Goal: Use online tool/utility: Utilize a website feature to perform a specific function

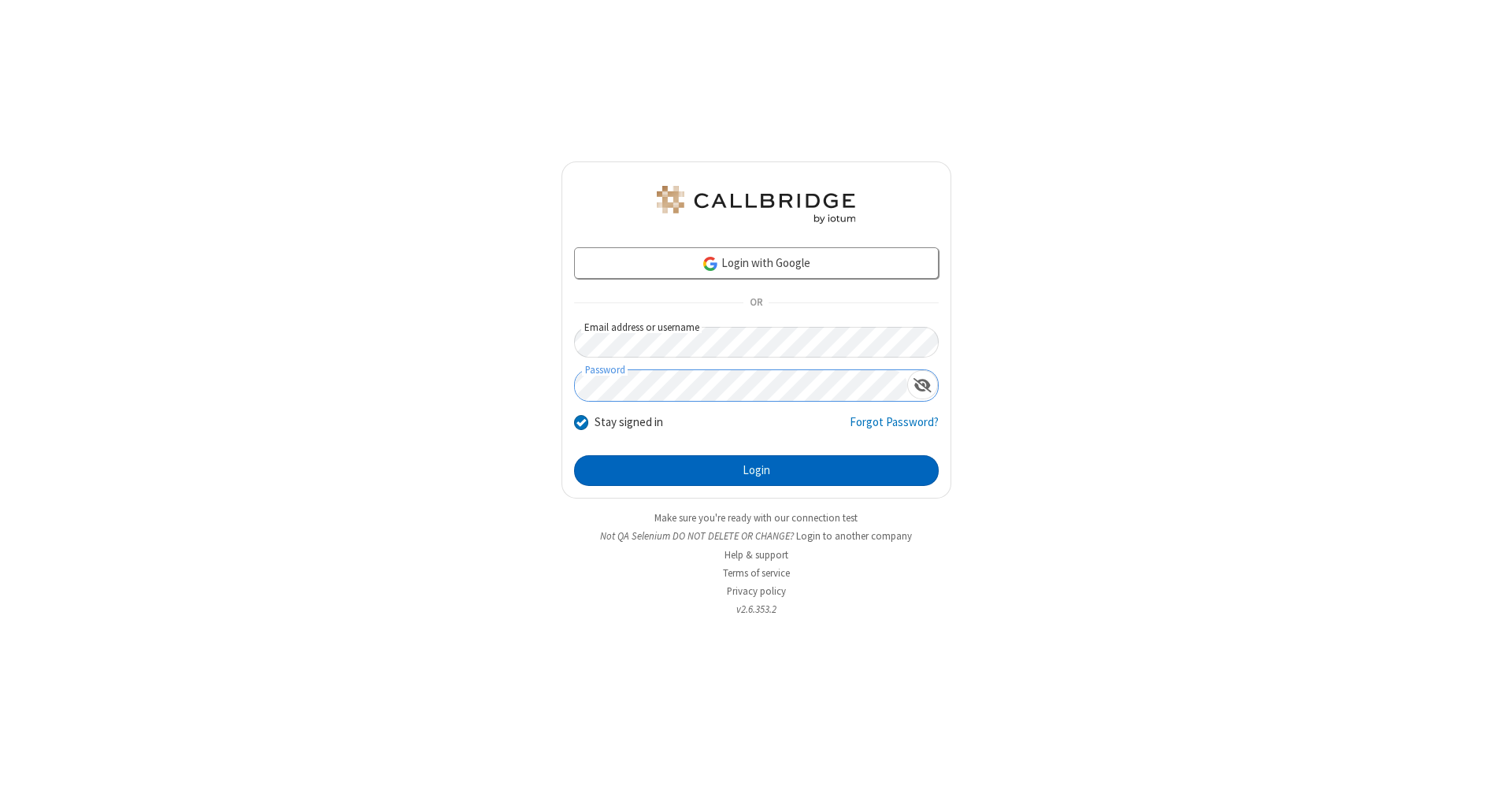
click at [756, 472] on button "Login" at bounding box center [756, 471] width 364 height 31
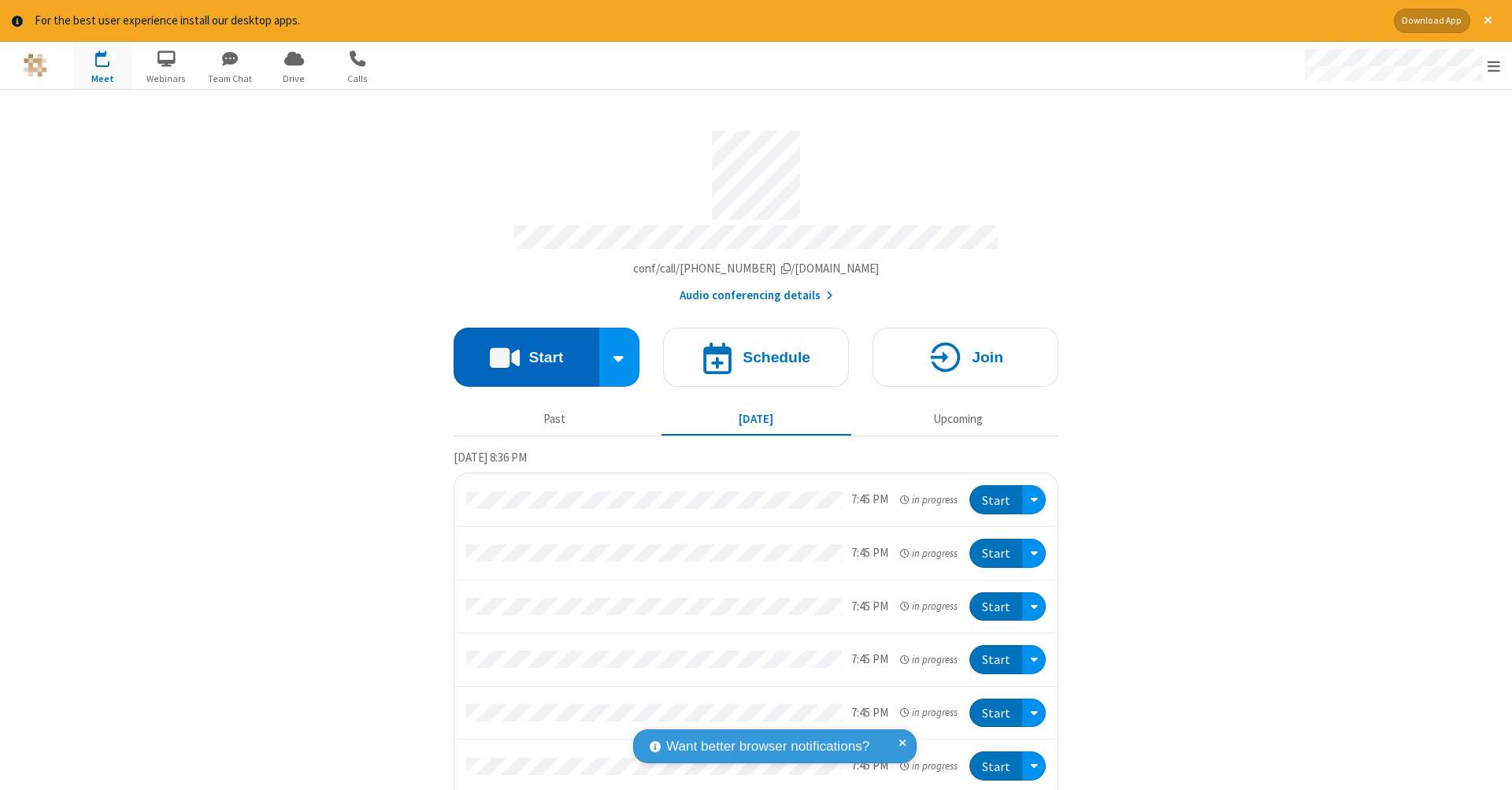
click at [519, 349] on button "Start" at bounding box center [527, 357] width 146 height 59
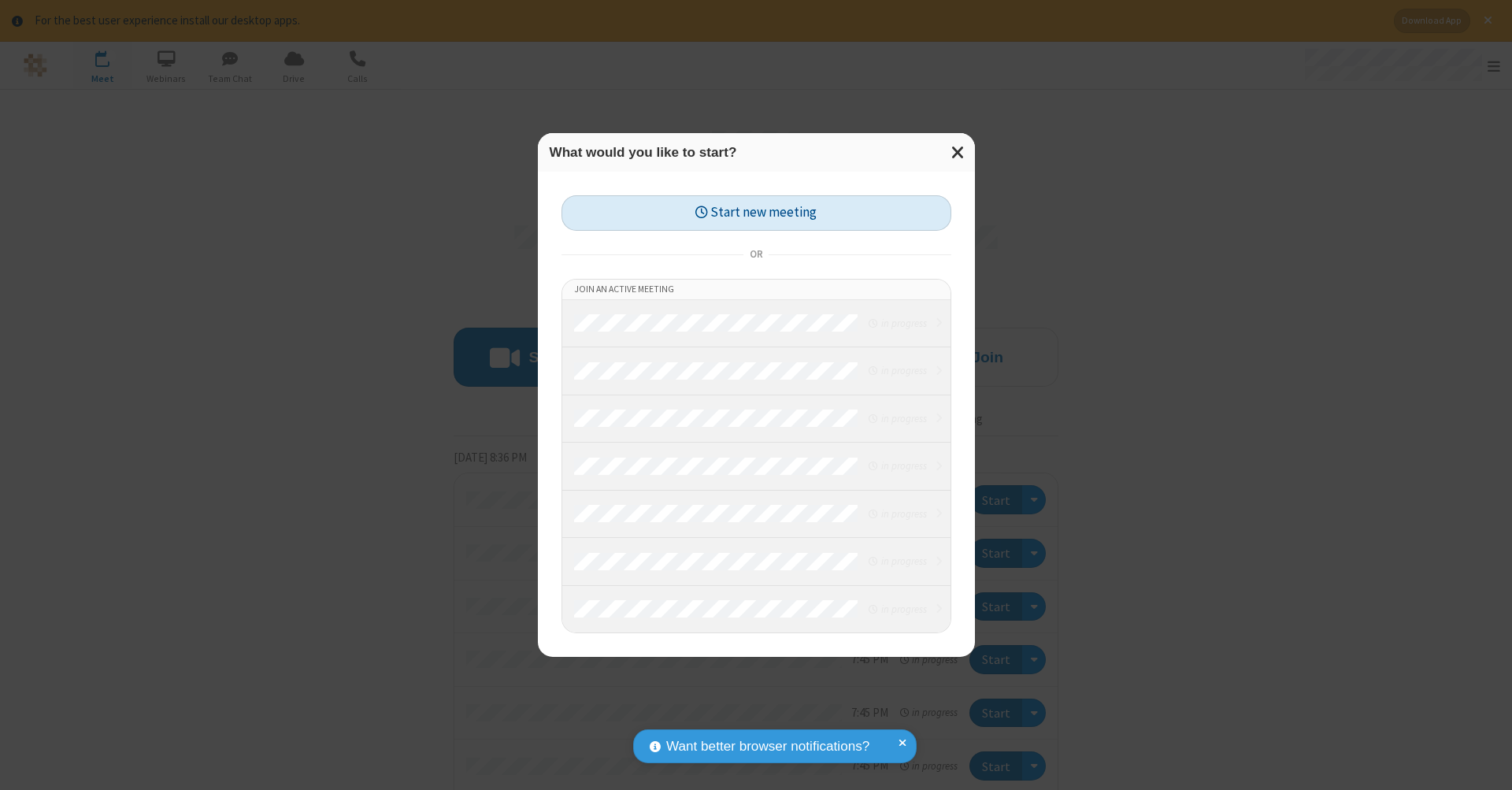
click at [756, 213] on button "Start new meeting" at bounding box center [756, 213] width 390 height 35
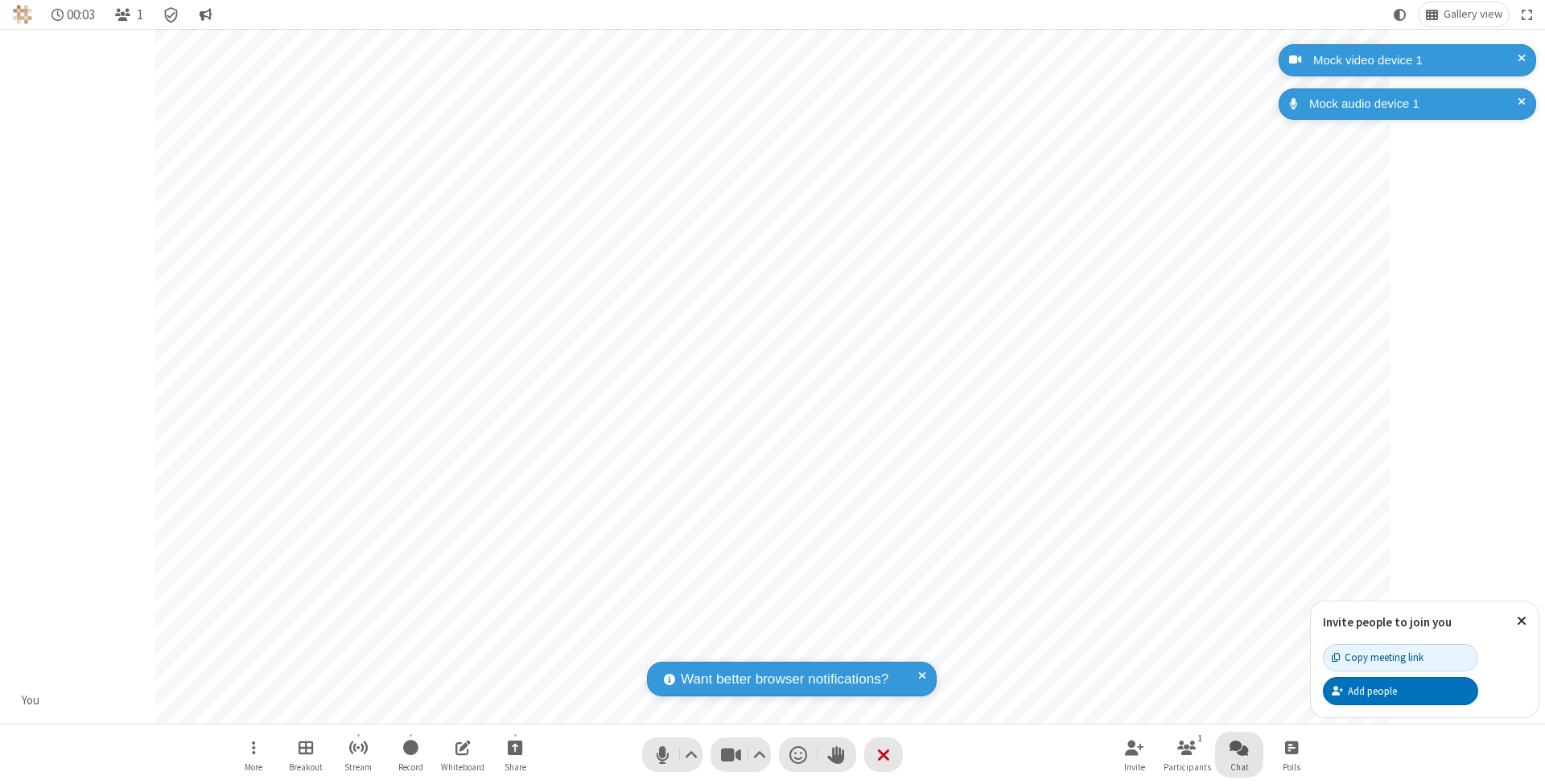
click at [1239, 747] on span "Open chat" at bounding box center [1239, 747] width 19 height 20
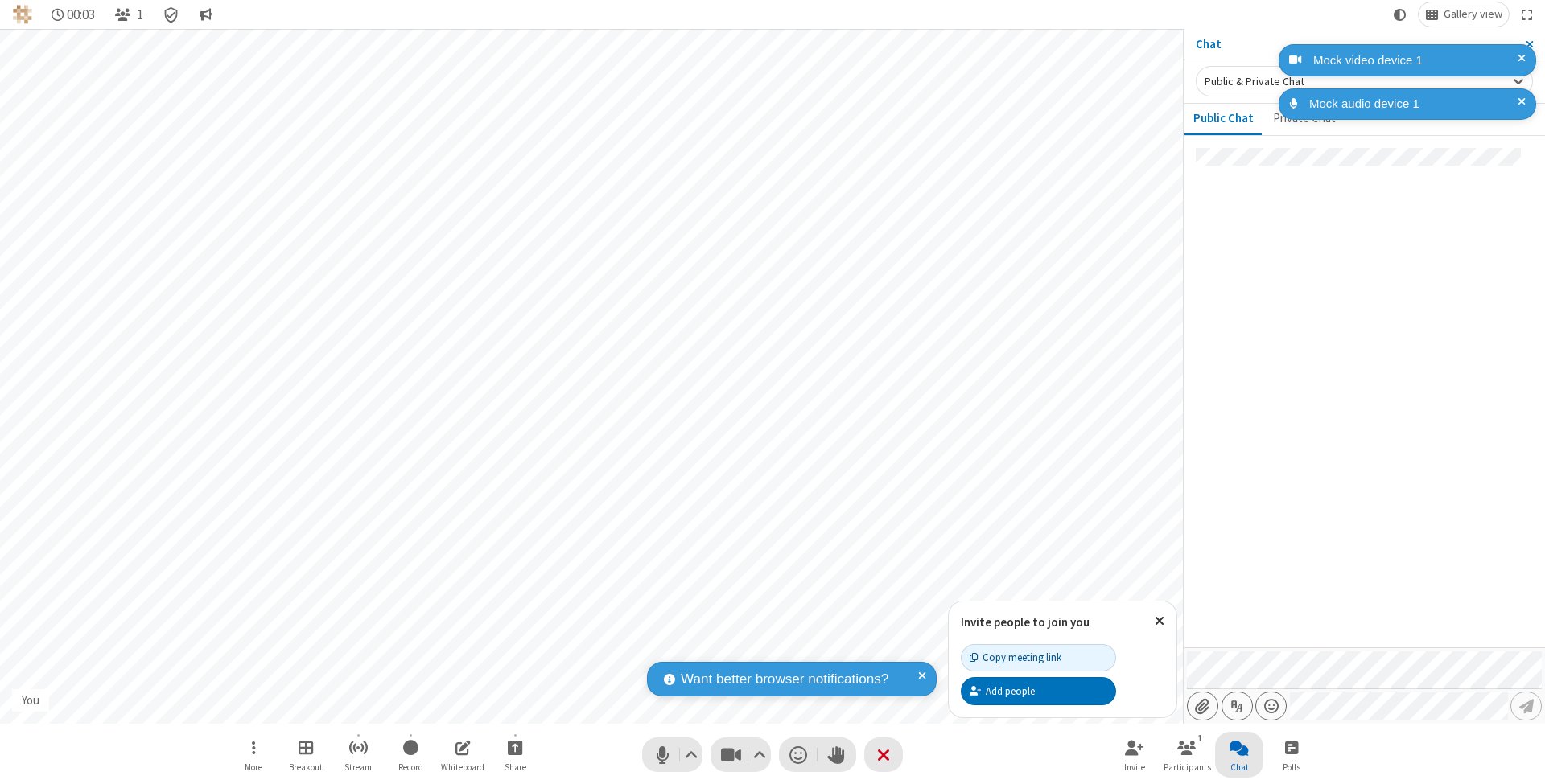
type input "C:\fakepath\doc_test.docx"
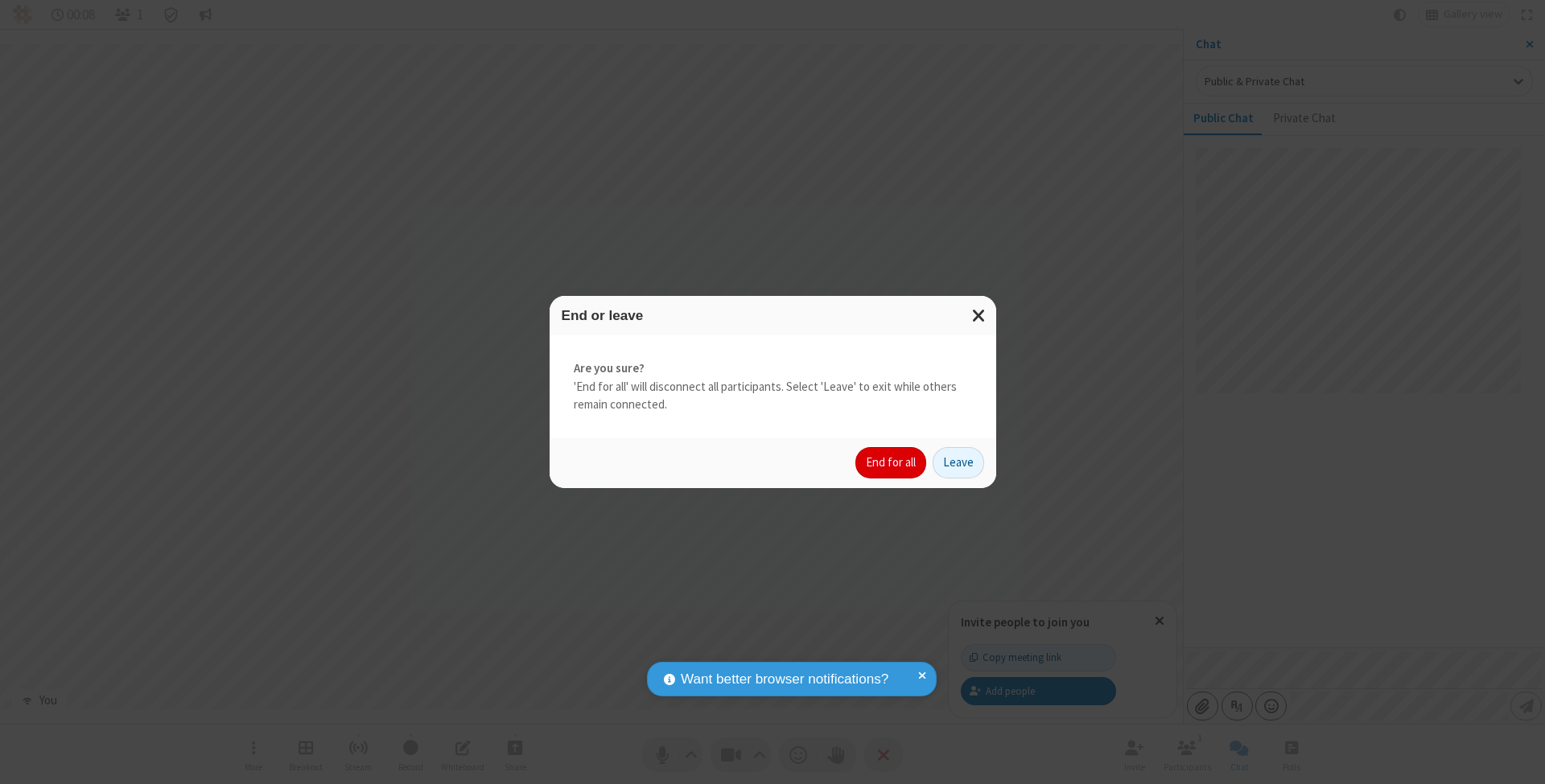
click at [892, 462] on button "End for all" at bounding box center [891, 464] width 71 height 32
